Goal: Check status

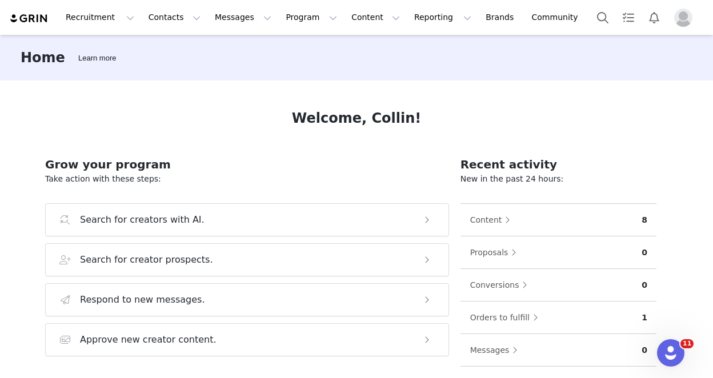
click at [410, 35] on div "Home Learn more" at bounding box center [356, 58] width 713 height 46
click at [286, 19] on button "Program Program" at bounding box center [311, 18] width 65 height 26
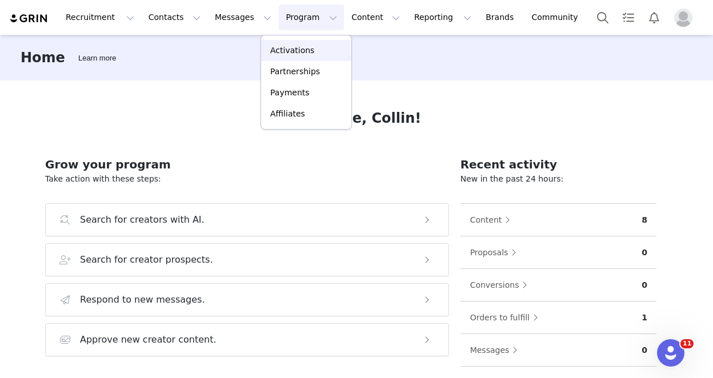
click at [283, 56] on p "Activations" at bounding box center [292, 51] width 44 height 12
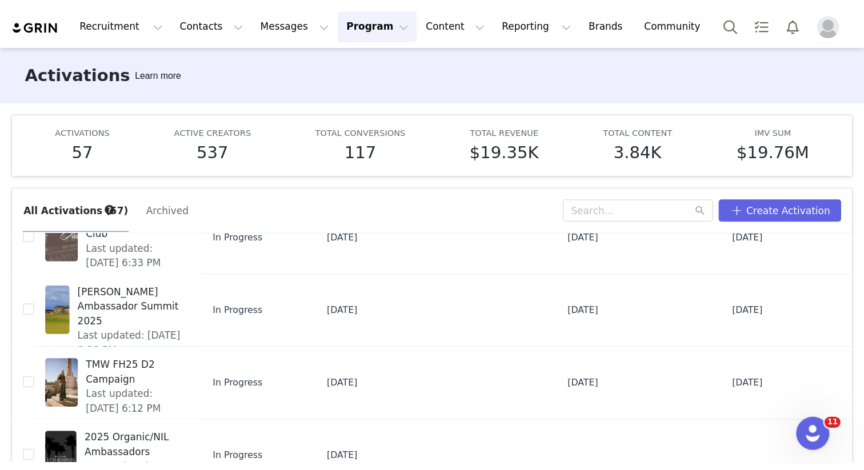
scroll to position [296, 0]
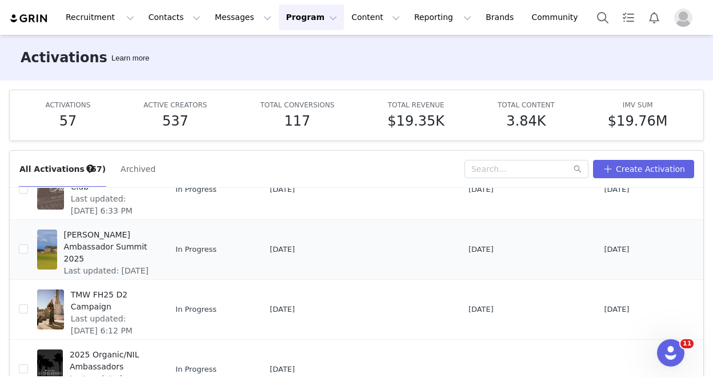
click at [102, 226] on td "[PERSON_NAME] Ambassador Summit 2025 Last updated: [DATE] 8:38 PM" at bounding box center [97, 249] width 138 height 60
click at [97, 238] on span "[PERSON_NAME] Ambassador Summit 2025" at bounding box center [107, 247] width 87 height 36
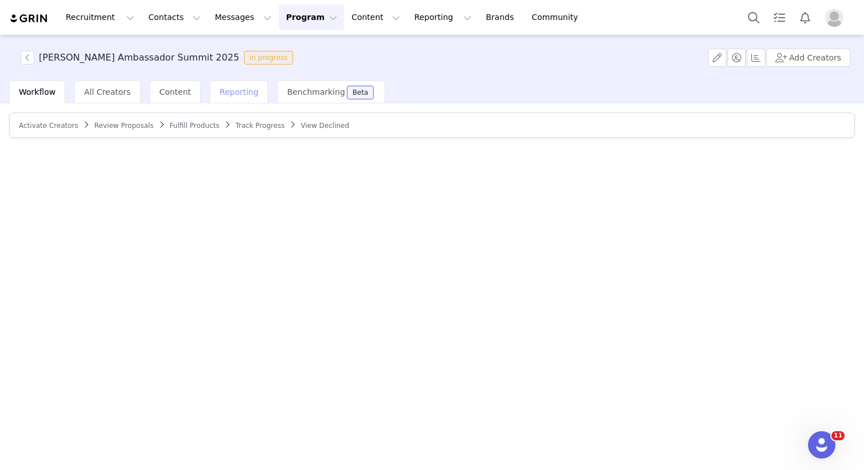
click at [230, 93] on span "Reporting" at bounding box center [238, 91] width 39 height 9
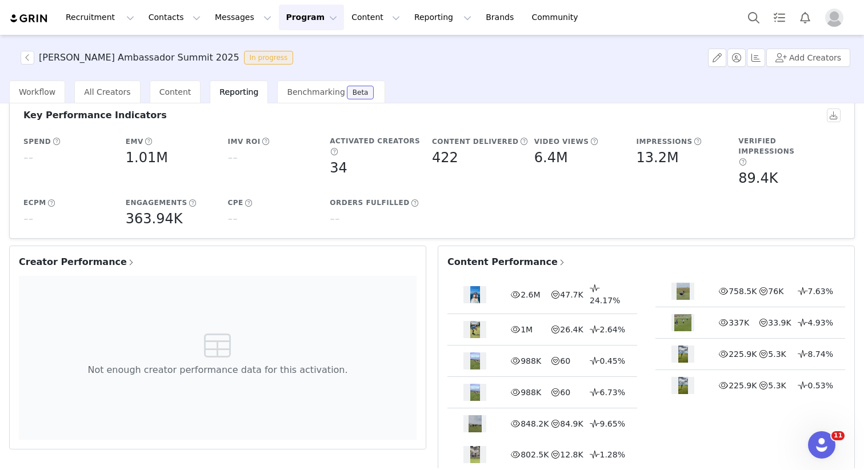
scroll to position [95, 0]
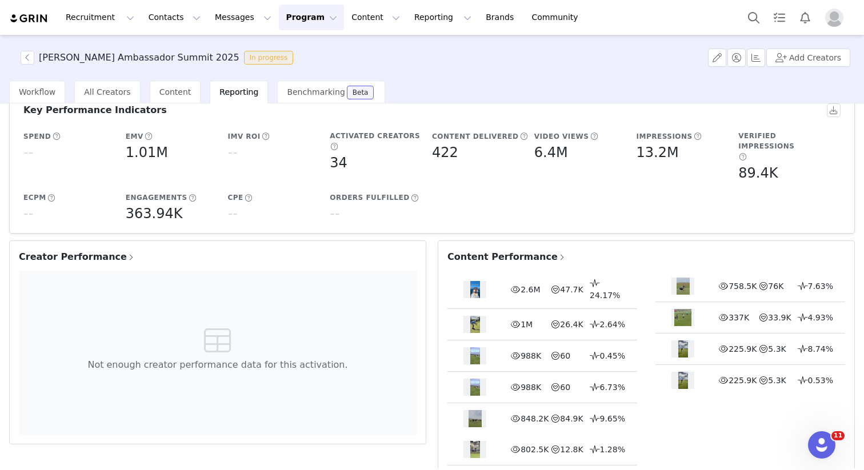
click at [501, 250] on span "Content Performance" at bounding box center [506, 257] width 119 height 14
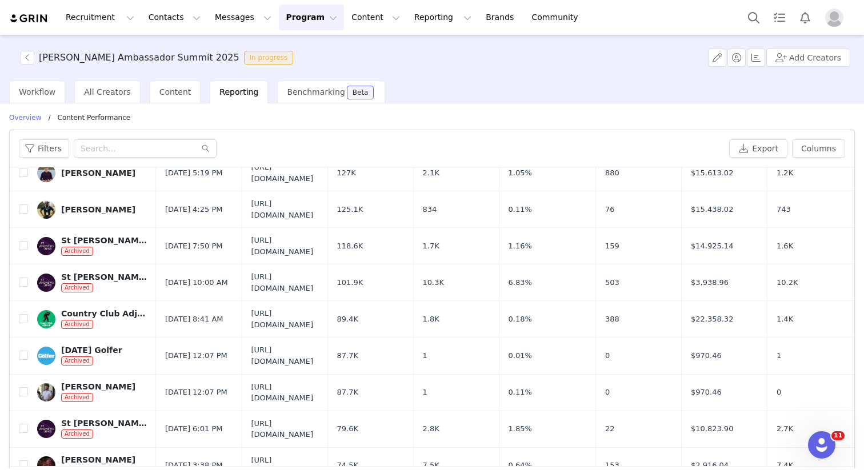
scroll to position [410, 0]
